Goal: Task Accomplishment & Management: Use online tool/utility

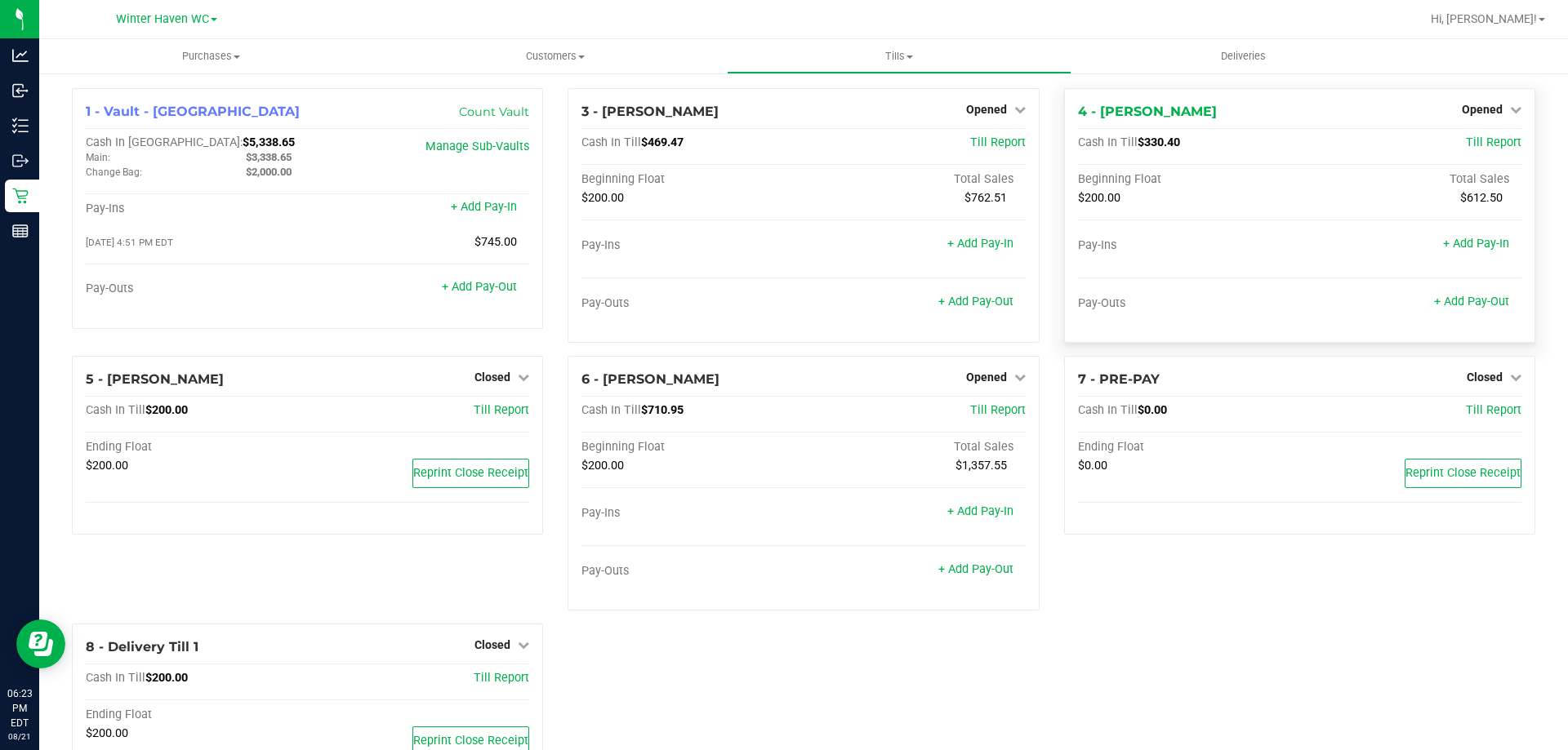
click at [1488, 117] on div "Opened" at bounding box center [1491, 109] width 60 height 19
click at [1480, 105] on span "Opened" at bounding box center [1482, 110] width 41 height 13
click at [1471, 148] on link "Close Till" at bounding box center [1483, 143] width 44 height 13
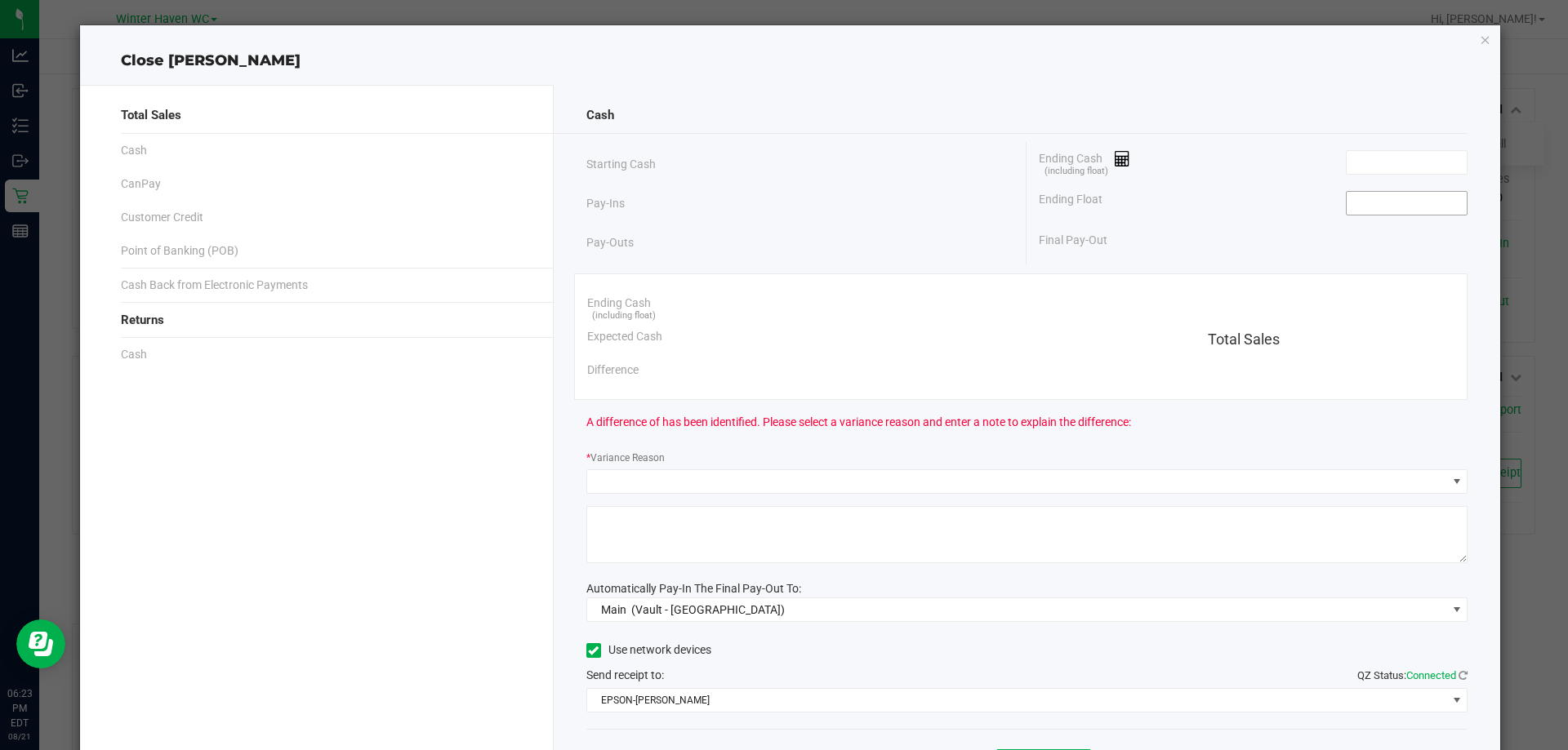
drag, startPoint x: 1388, startPoint y: 206, endPoint x: 1424, endPoint y: 190, distance: 39.4
click at [1395, 206] on input at bounding box center [1406, 203] width 120 height 23
type input "$200.00"
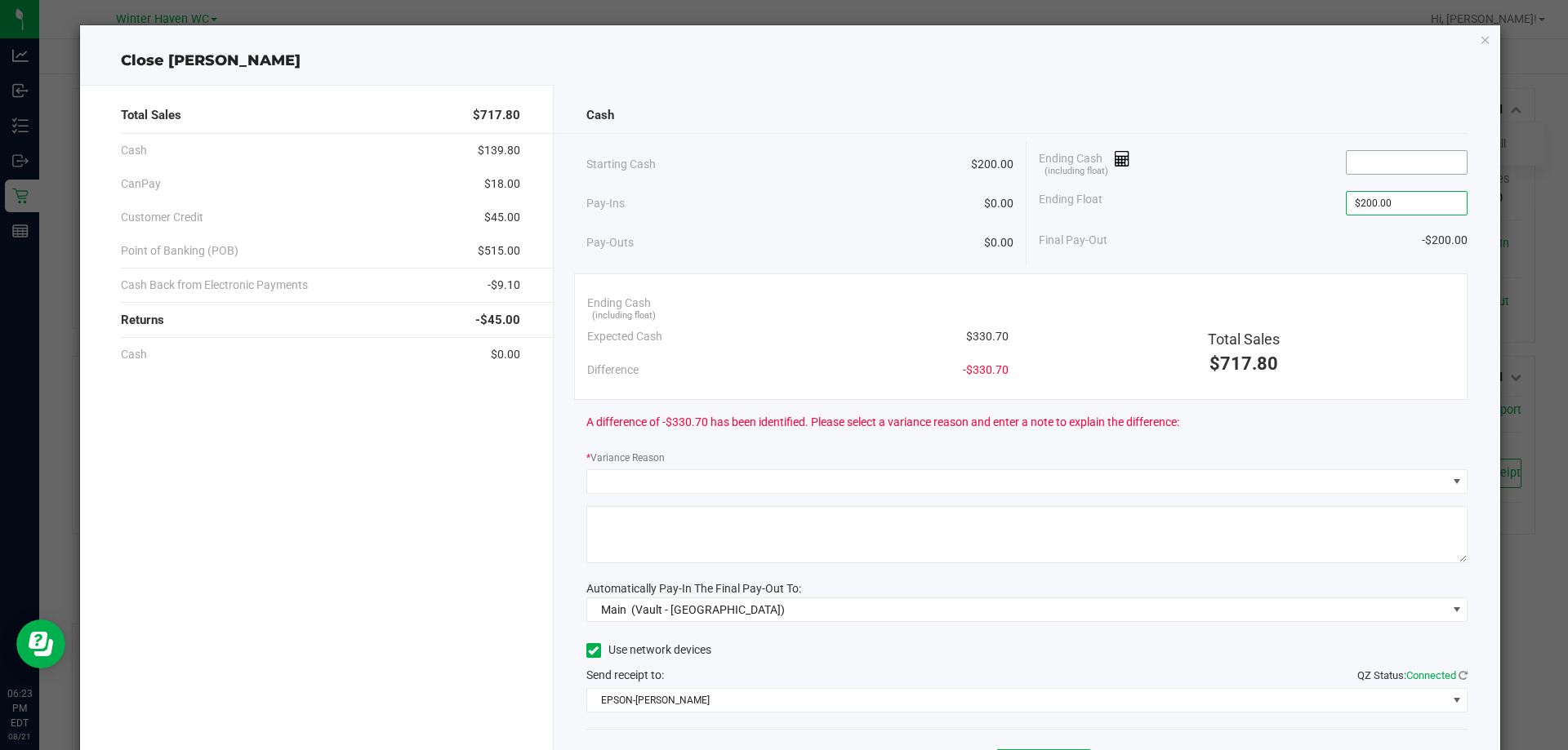
click at [1417, 169] on input at bounding box center [1406, 162] width 120 height 23
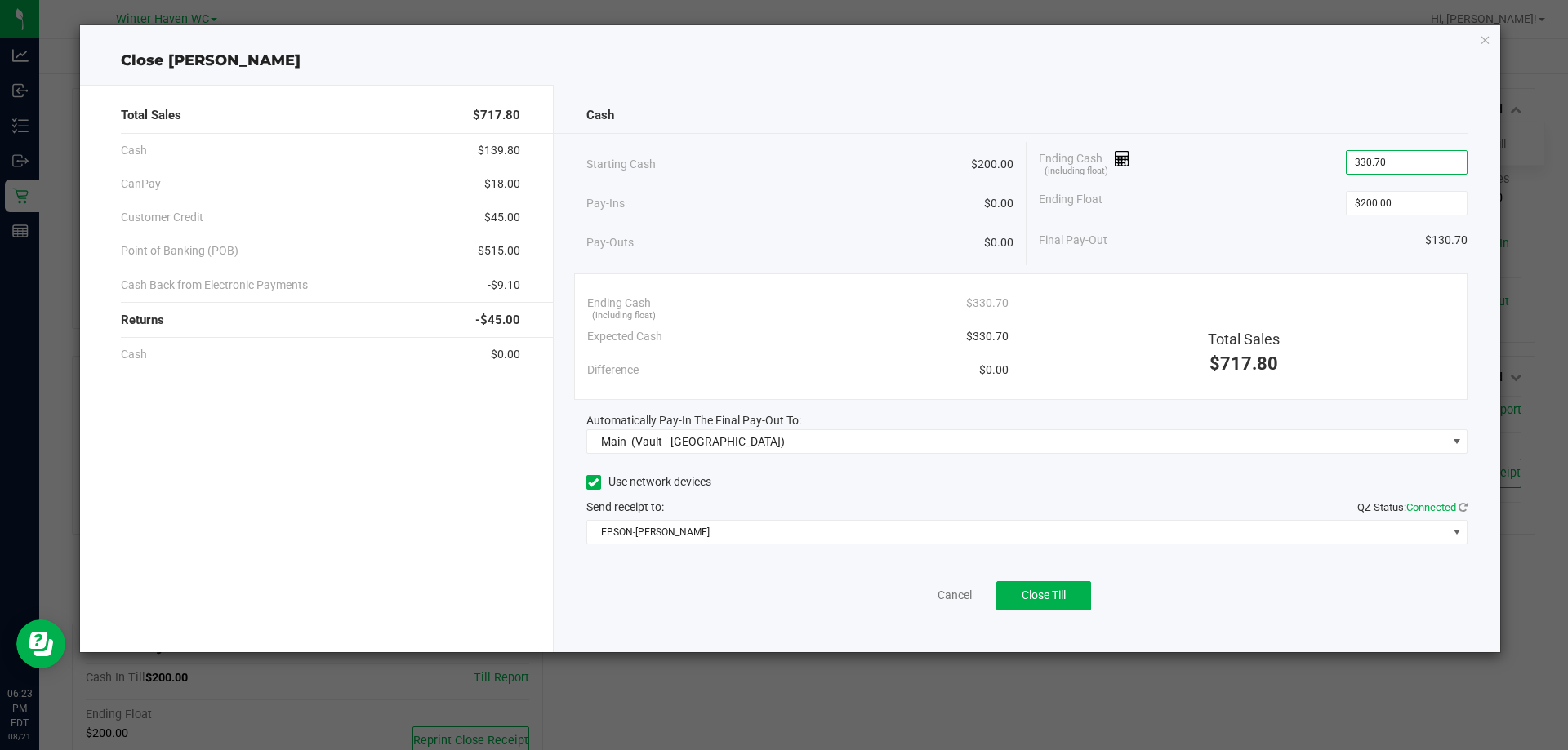
type input "$330.70"
click at [1281, 269] on div "Cash Starting Cash $200.00 Pay-Ins $0.00 Pay-Outs $0.00 Ending Cash (including …" at bounding box center [1027, 368] width 947 height 567
drag, startPoint x: 1063, startPoint y: 591, endPoint x: 1198, endPoint y: 511, distance: 156.9
click at [1065, 589] on span "Close Till" at bounding box center [1043, 595] width 44 height 13
click at [929, 595] on link "Dismiss" at bounding box center [918, 595] width 39 height 17
